Goal: Task Accomplishment & Management: Complete application form

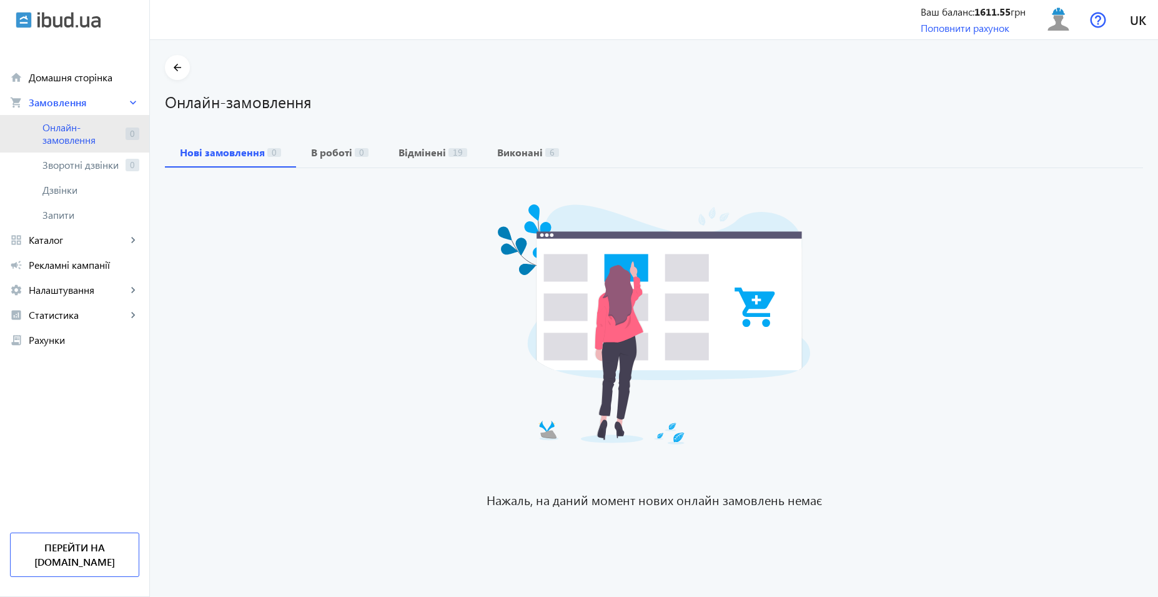
click at [92, 132] on span "Онлайн-замовлення" at bounding box center [81, 133] width 78 height 25
click at [74, 126] on span "Онлайн-замовлення" at bounding box center [81, 133] width 78 height 25
click at [54, 122] on span "Онлайн-замовлення" at bounding box center [81, 133] width 78 height 25
click at [54, 139] on span "Онлайн-замовлення" at bounding box center [81, 133] width 78 height 25
click at [72, 129] on span "Онлайн-замовлення" at bounding box center [81, 133] width 78 height 25
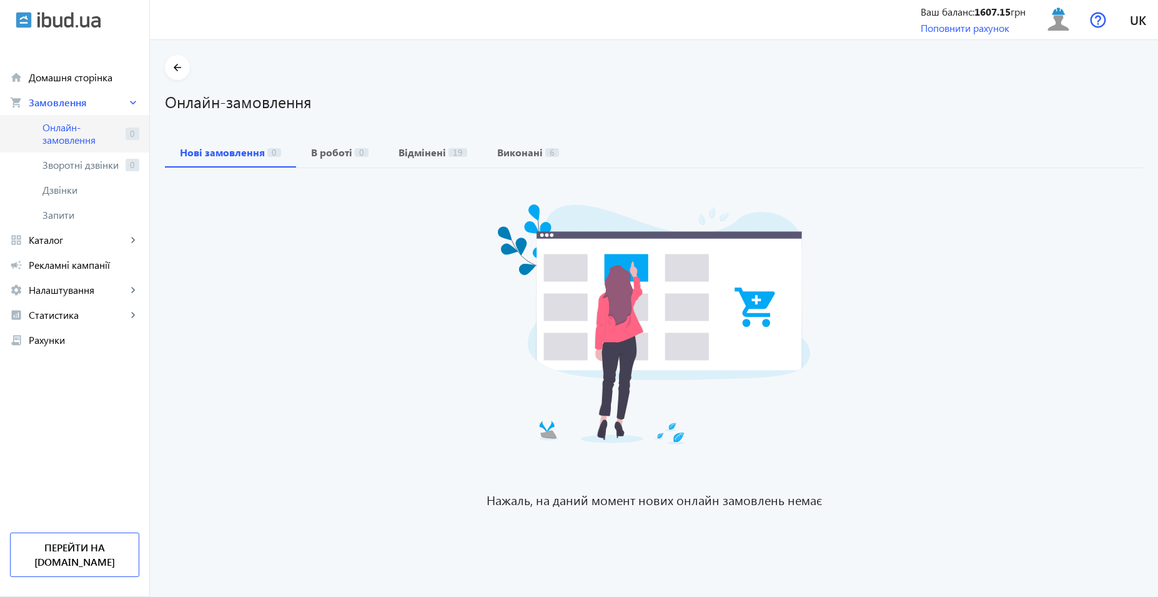
click at [55, 135] on span "Онлайн-замовлення" at bounding box center [81, 133] width 78 height 25
